Goal: Find specific page/section: Find specific page/section

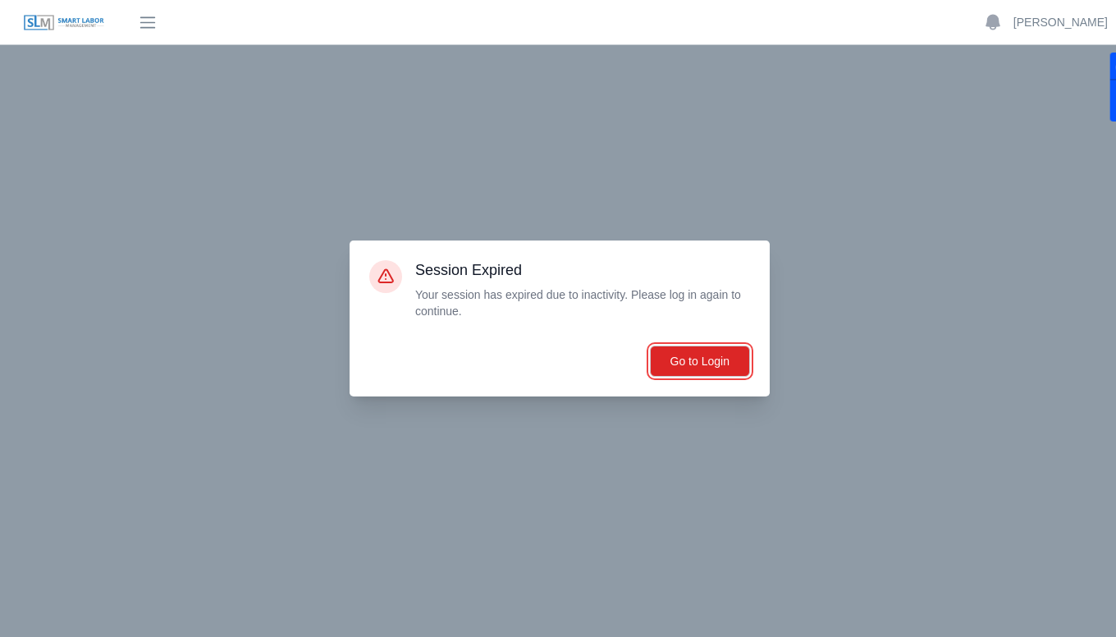
click at [699, 370] on button "Go to Login" at bounding box center [700, 361] width 100 height 31
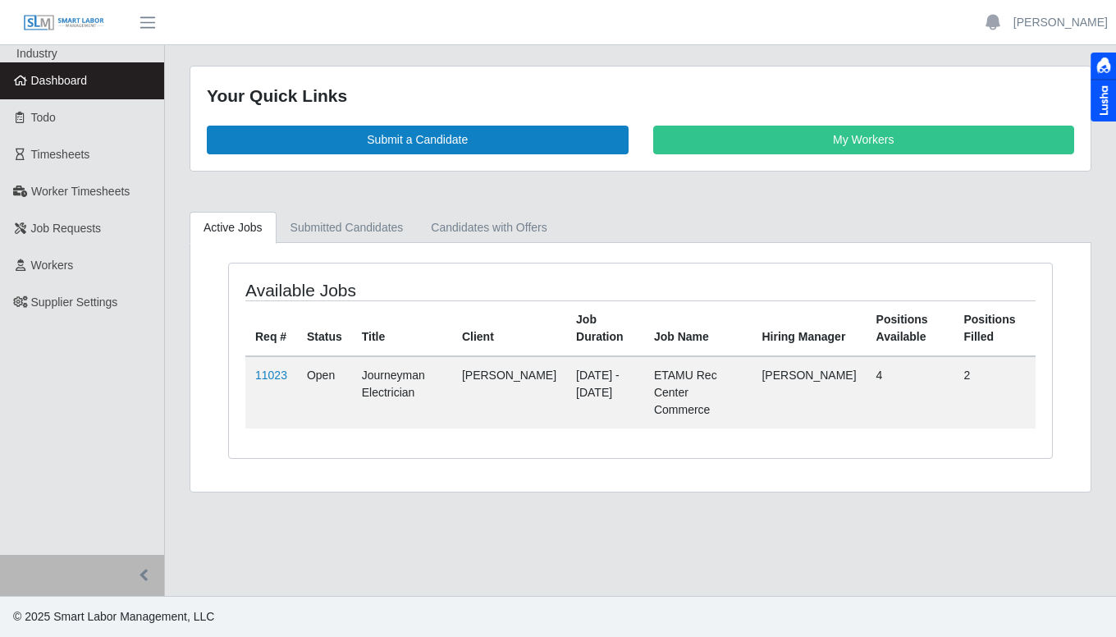
click at [79, 163] on link "Timesheets" at bounding box center [82, 154] width 164 height 37
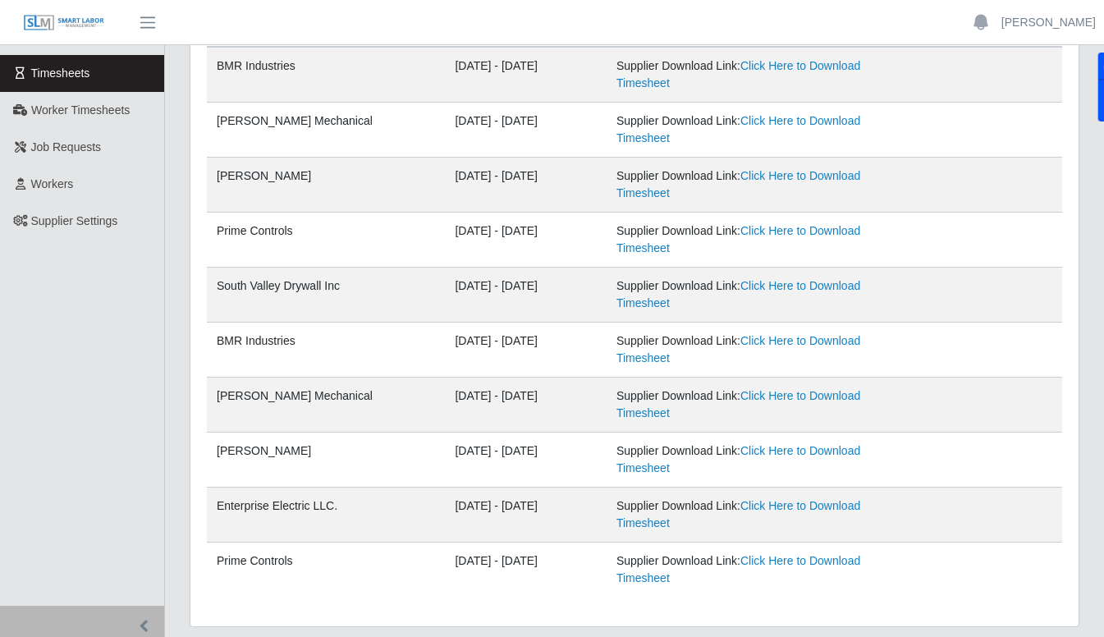
scroll to position [82, 0]
